Goal: Find specific page/section: Find specific page/section

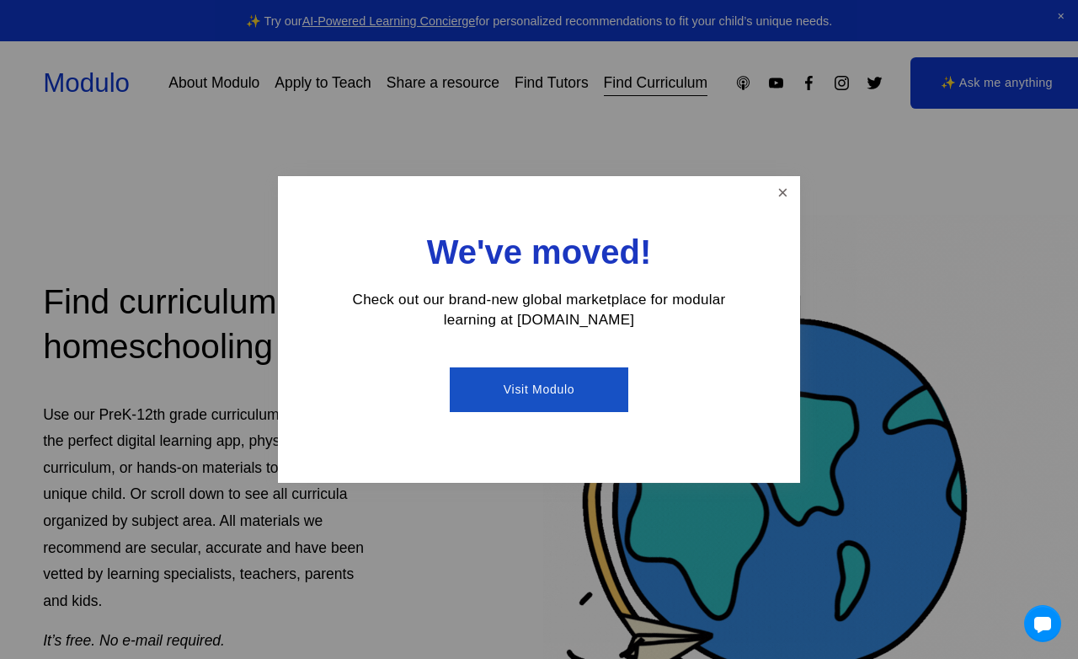
click at [543, 396] on link "Visit Modulo" at bounding box center [539, 389] width 178 height 45
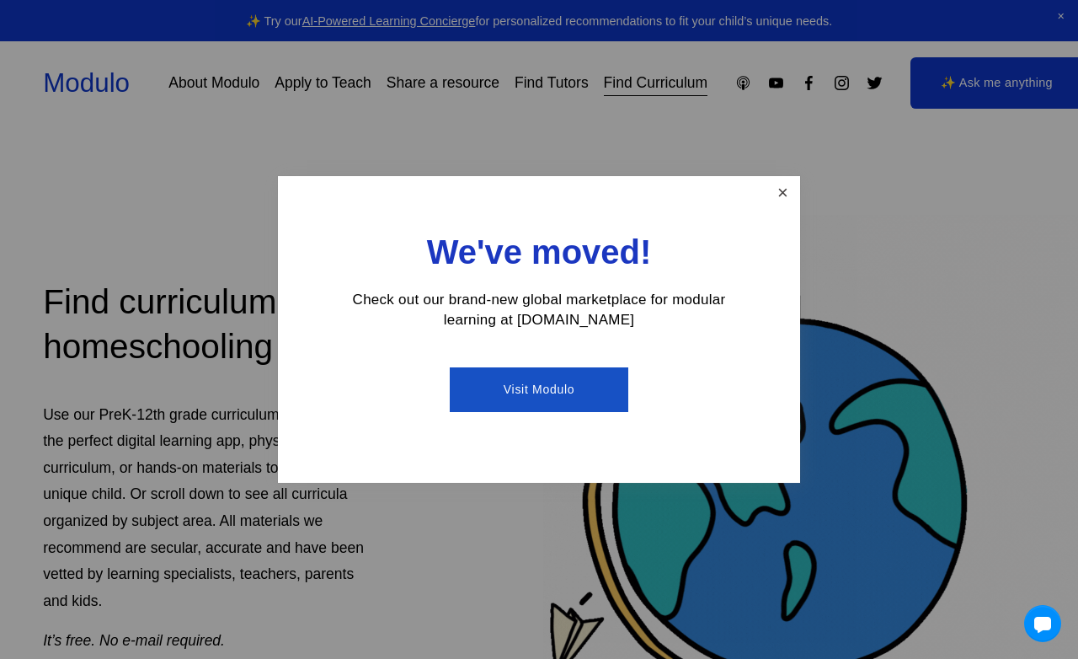
click at [780, 191] on link "Close" at bounding box center [782, 193] width 29 height 29
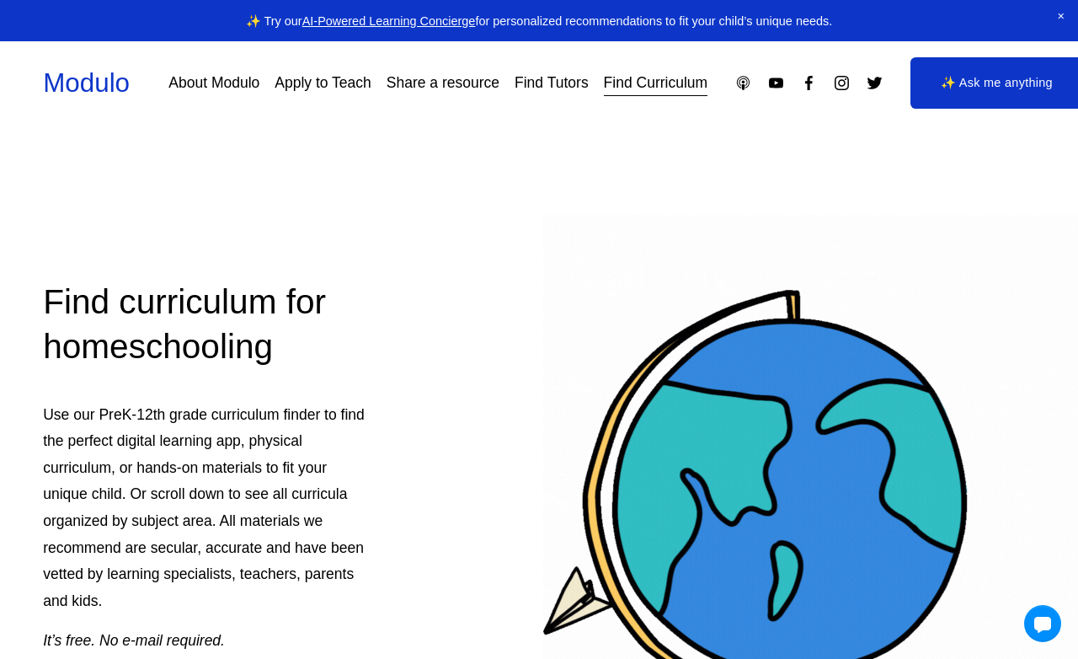
click at [640, 94] on link "Find Curriculum" at bounding box center [656, 82] width 104 height 29
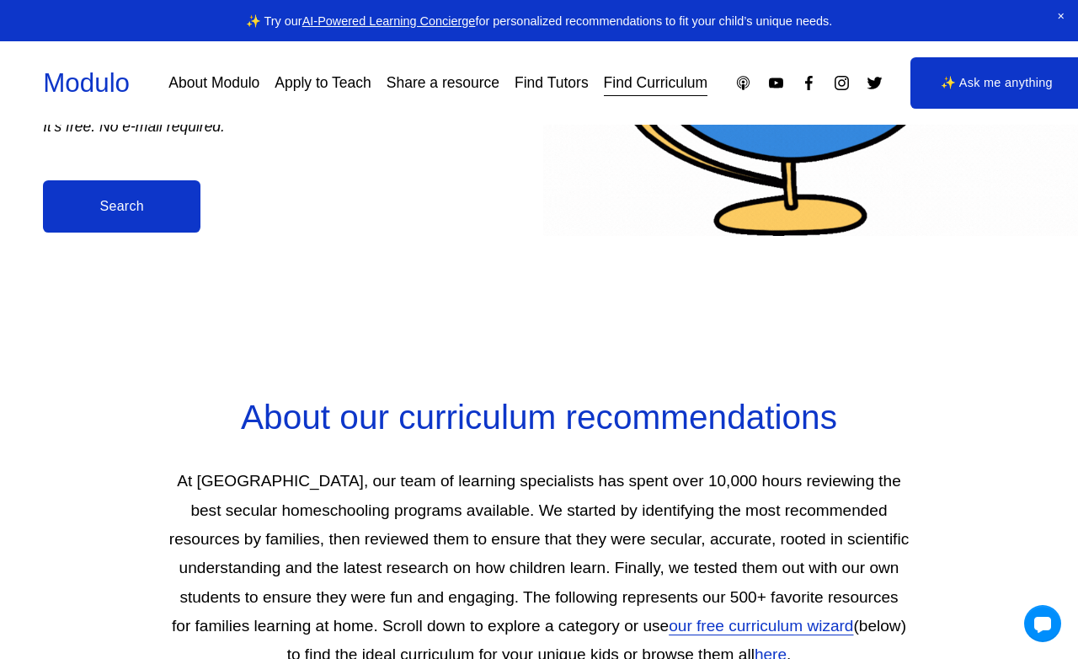
scroll to position [515, 0]
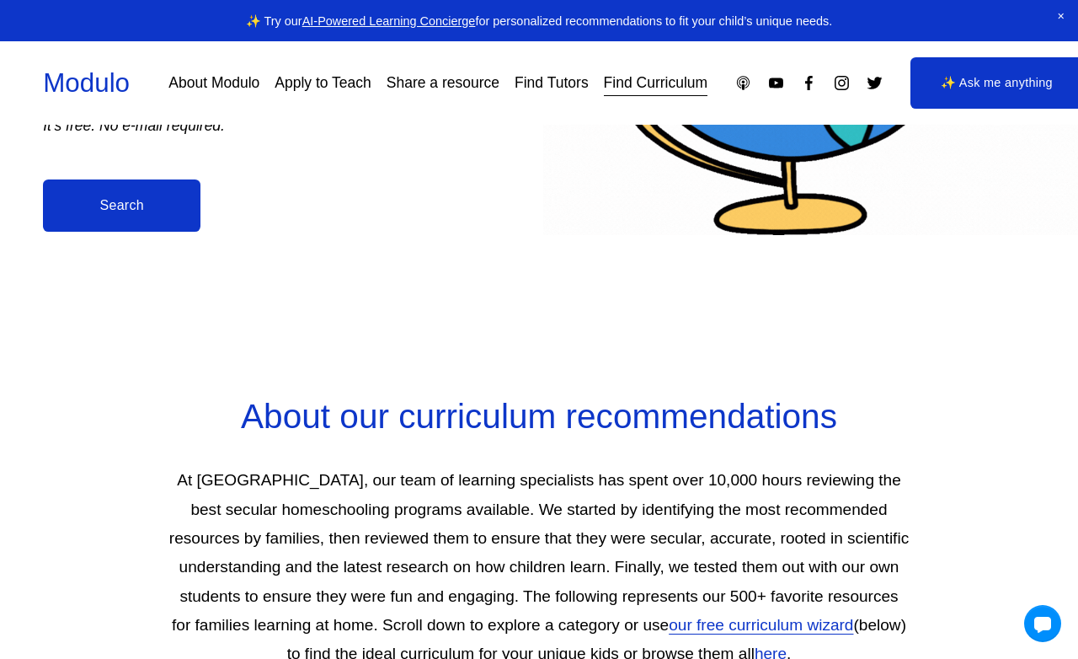
click at [110, 210] on link "Search" at bounding box center [122, 205] width 158 height 52
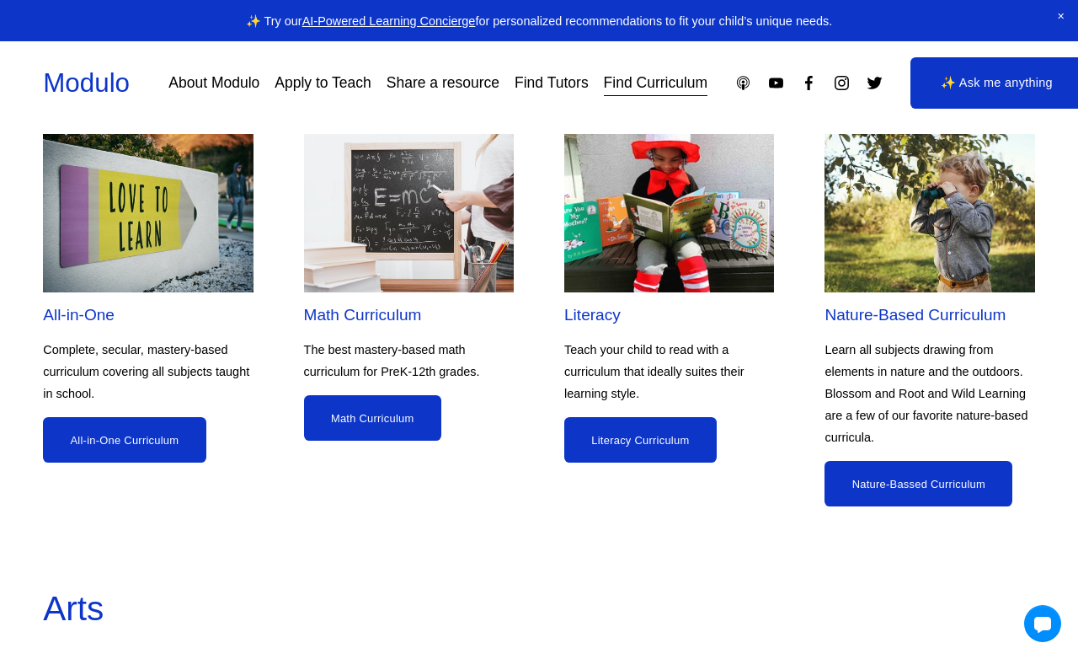
scroll to position [1371, 0]
